Goal: Check status

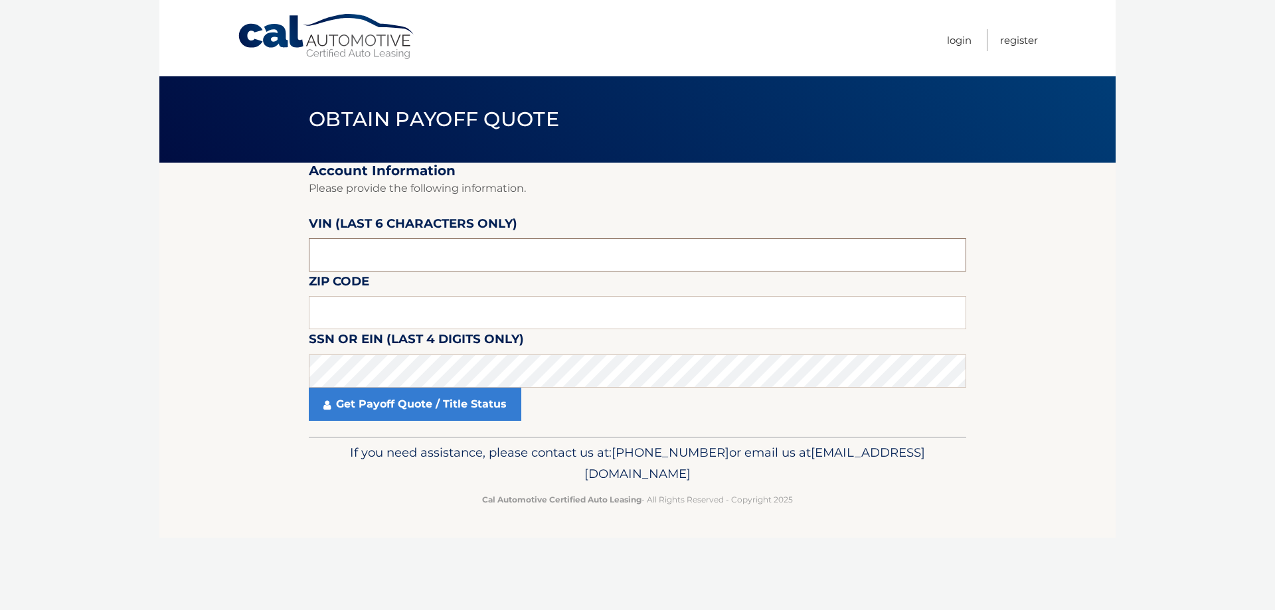
drag, startPoint x: 360, startPoint y: 253, endPoint x: 238, endPoint y: 252, distance: 121.5
click at [238, 252] on section "Account Information Please provide the following information. VIN (last 6 chara…" at bounding box center [637, 300] width 956 height 274
type input "164224"
click at [368, 308] on input "text" at bounding box center [637, 312] width 657 height 33
type input "02370"
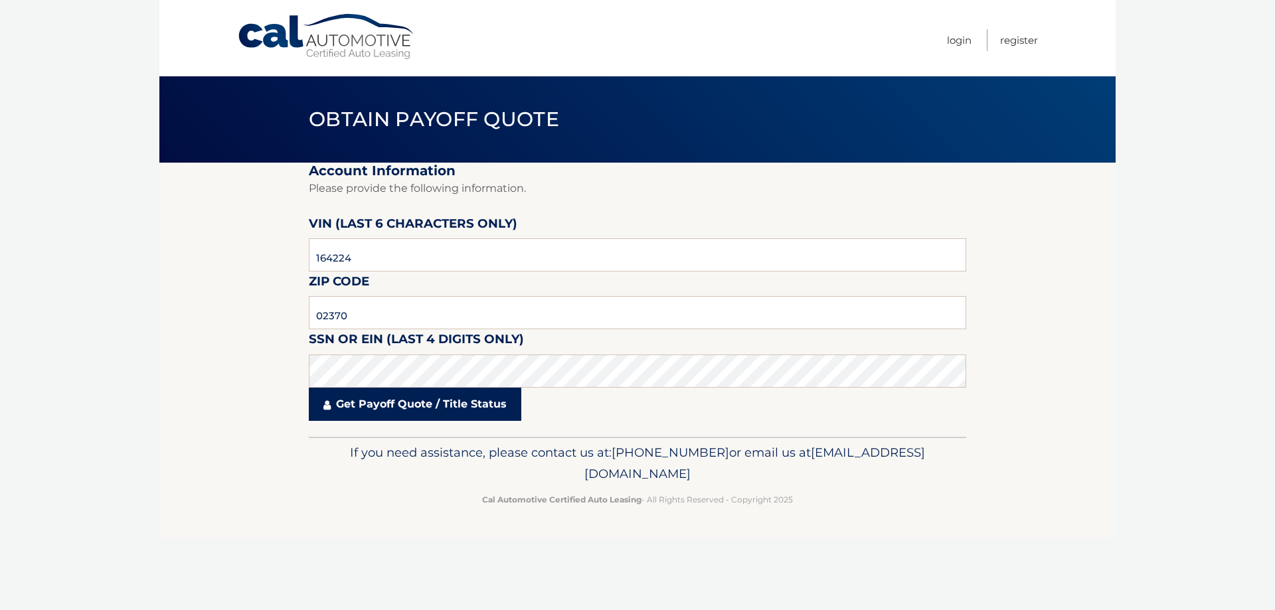
click at [409, 414] on link "Get Payoff Quote / Title Status" at bounding box center [415, 404] width 212 height 33
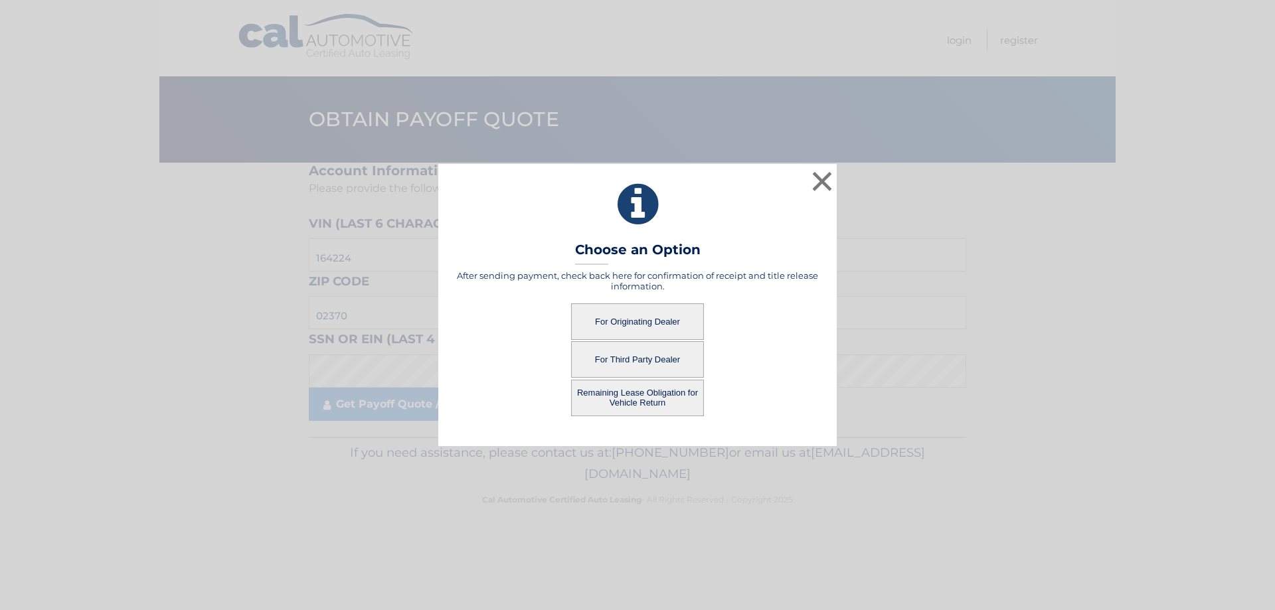
click at [647, 325] on button "For Originating Dealer" at bounding box center [637, 321] width 133 height 37
click at [631, 319] on button "For Originating Dealer" at bounding box center [637, 321] width 133 height 37
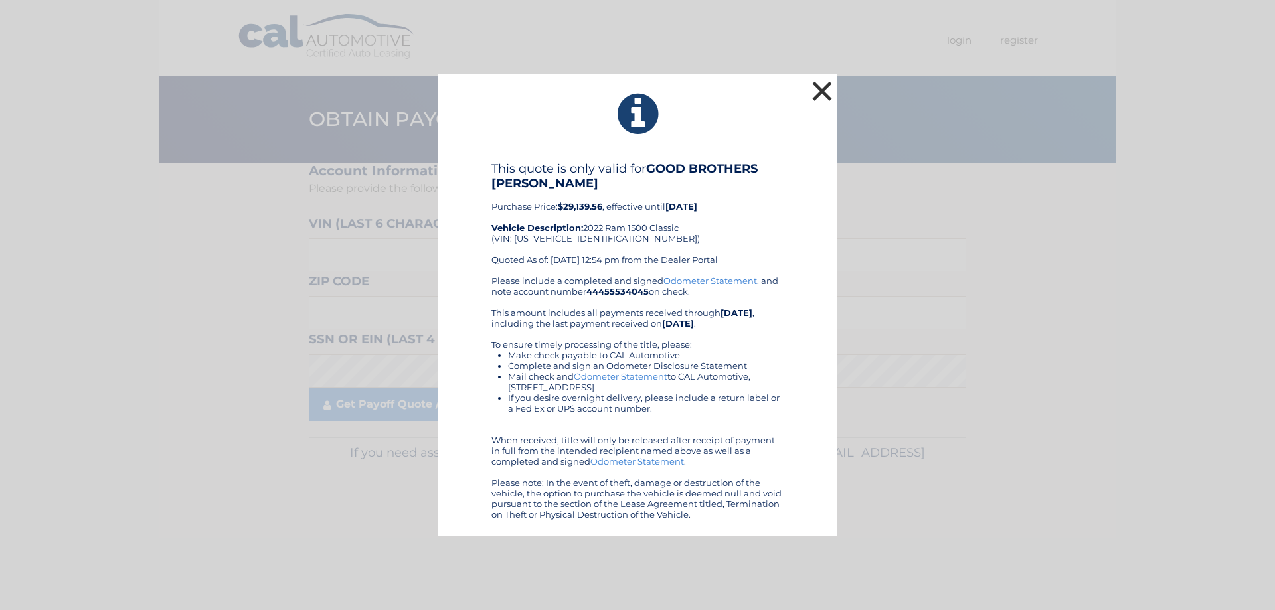
click at [829, 95] on button "×" at bounding box center [822, 91] width 27 height 27
